Goal: Book appointment/travel/reservation

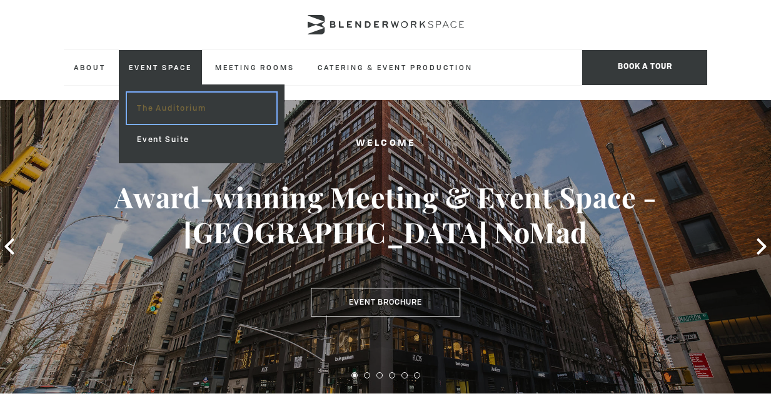
click at [171, 106] on link "The Auditorium" at bounding box center [202, 108] width 150 height 31
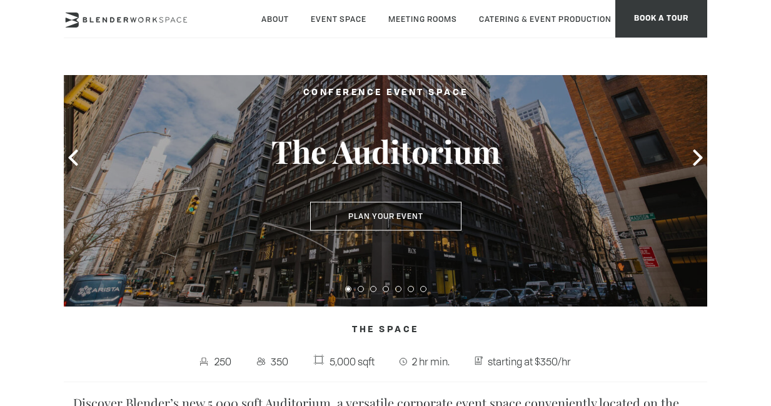
scroll to position [65, 0]
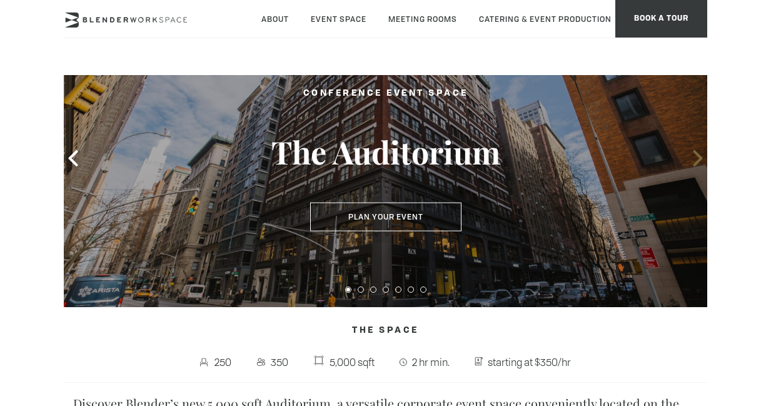
click at [701, 158] on icon at bounding box center [697, 158] width 9 height 16
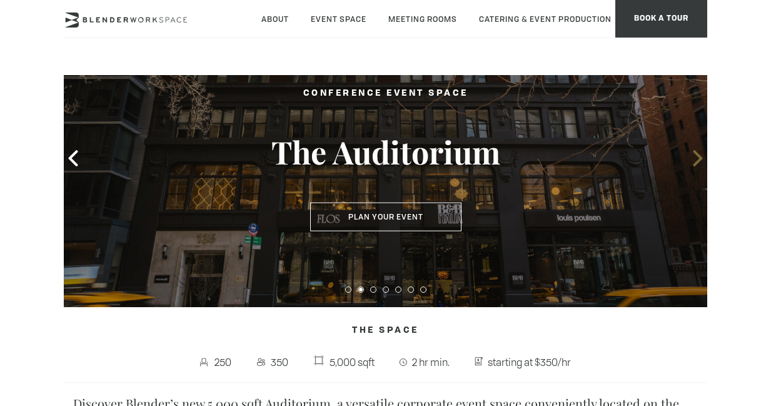
click at [701, 159] on icon at bounding box center [697, 158] width 9 height 16
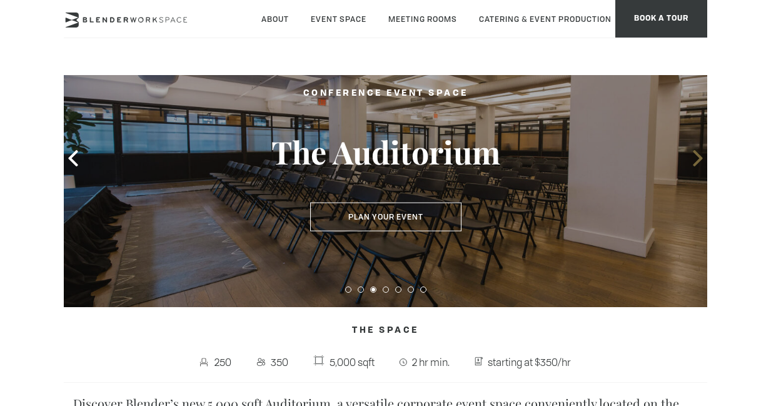
click at [701, 159] on icon at bounding box center [697, 158] width 9 height 16
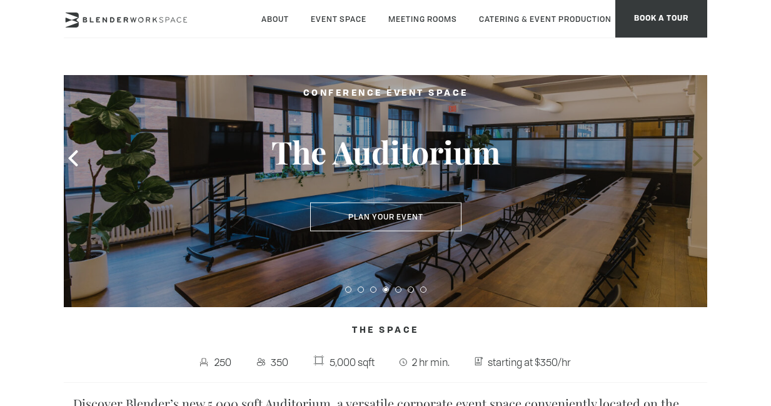
click at [701, 159] on icon at bounding box center [697, 158] width 9 height 16
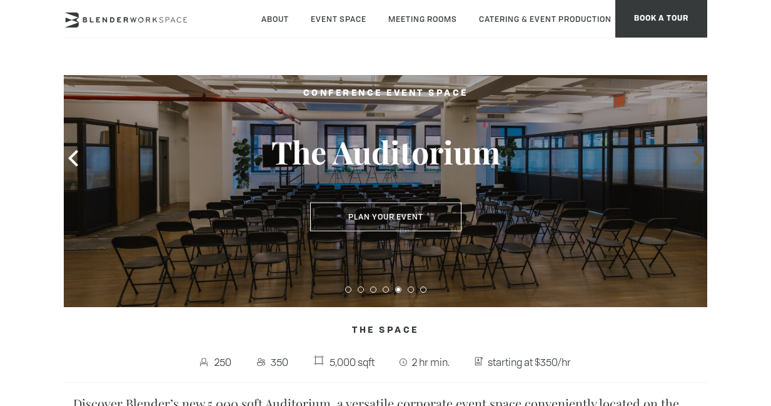
click at [701, 159] on icon at bounding box center [697, 158] width 9 height 16
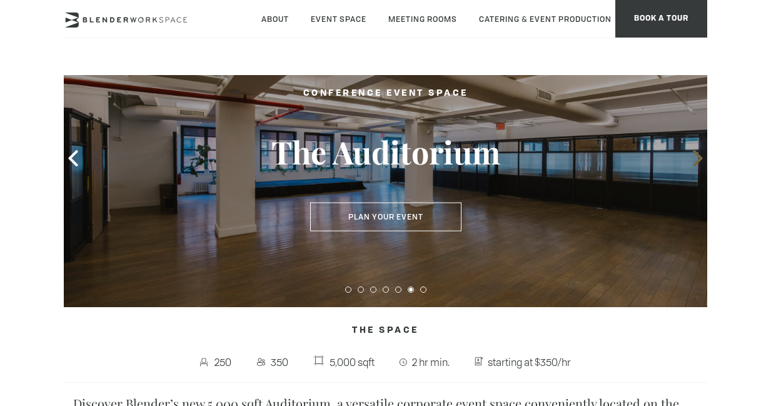
click at [701, 159] on icon at bounding box center [697, 158] width 9 height 16
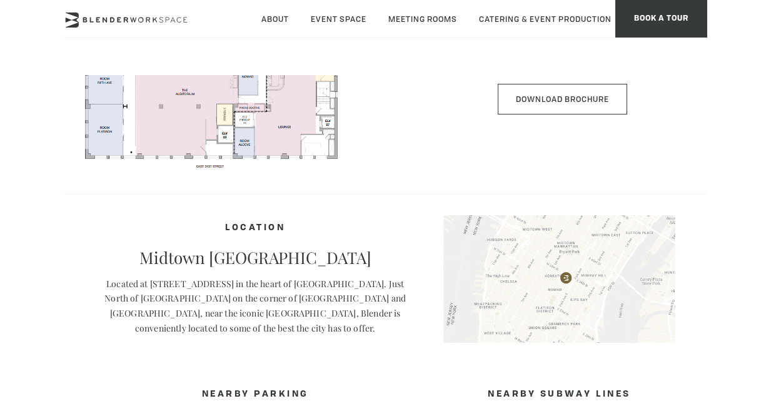
scroll to position [665, 0]
